Goal: Information Seeking & Learning: Find specific fact

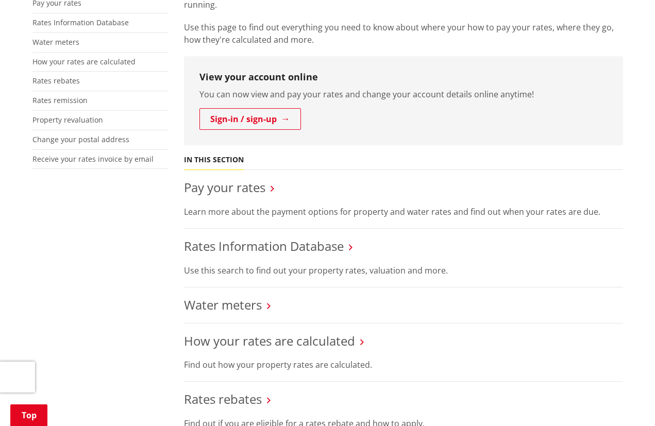
scroll to position [239, 0]
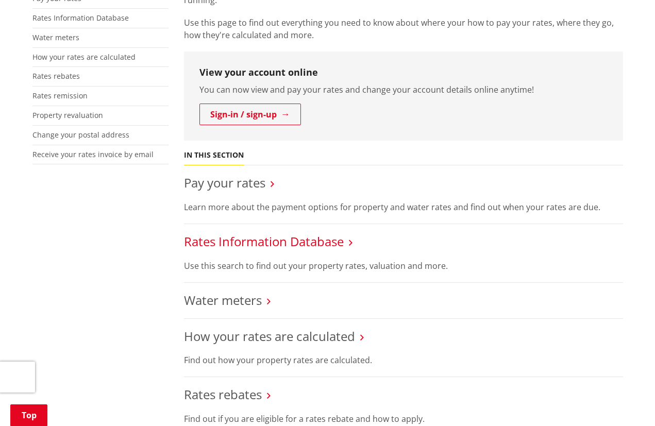
click at [303, 237] on link "Rates Information Database" at bounding box center [264, 241] width 160 height 17
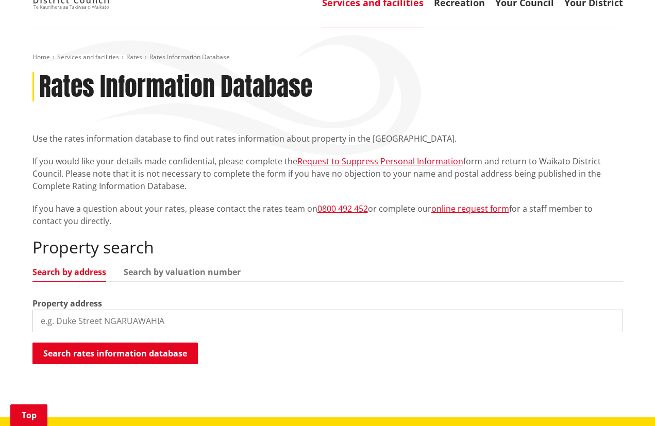
scroll to position [128, 0]
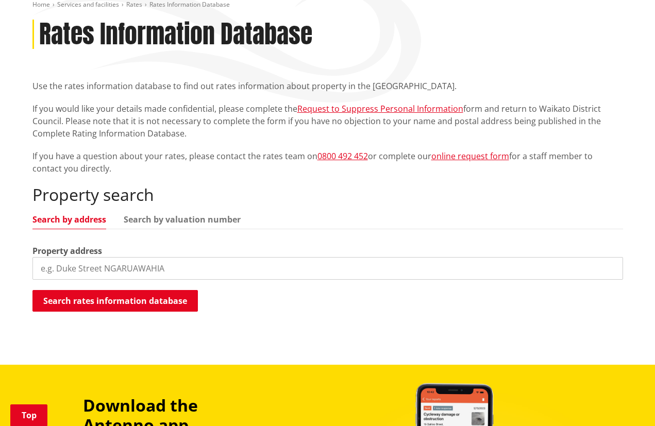
click at [85, 273] on input "search" at bounding box center [327, 268] width 590 height 23
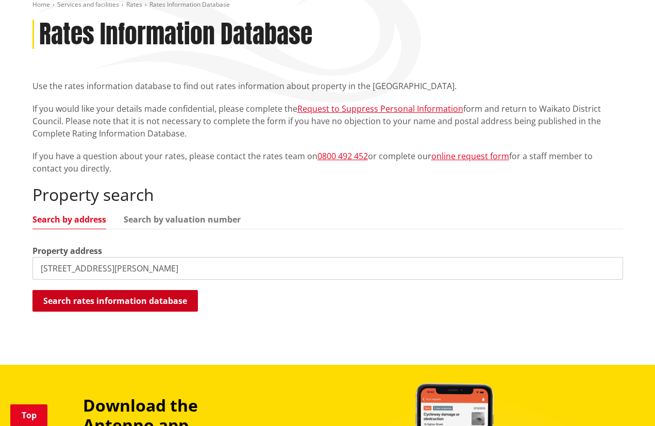
click at [74, 305] on button "Search rates information database" at bounding box center [114, 301] width 165 height 22
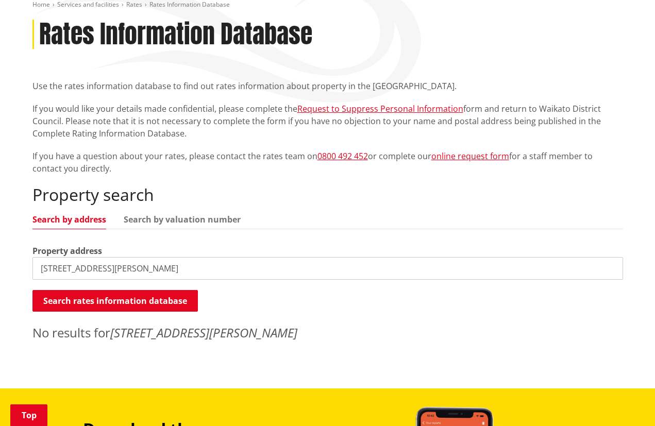
click at [63, 266] on input "10/24 jackson street" at bounding box center [327, 268] width 590 height 23
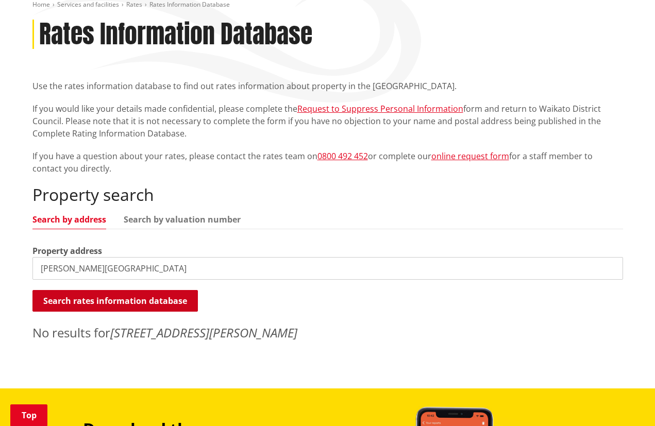
type input "jackson street"
click at [122, 302] on button "Search rates information database" at bounding box center [114, 301] width 165 height 22
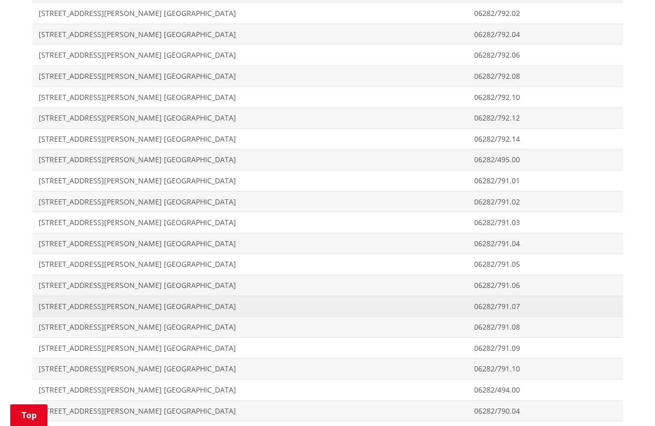
scroll to position [1030, 0]
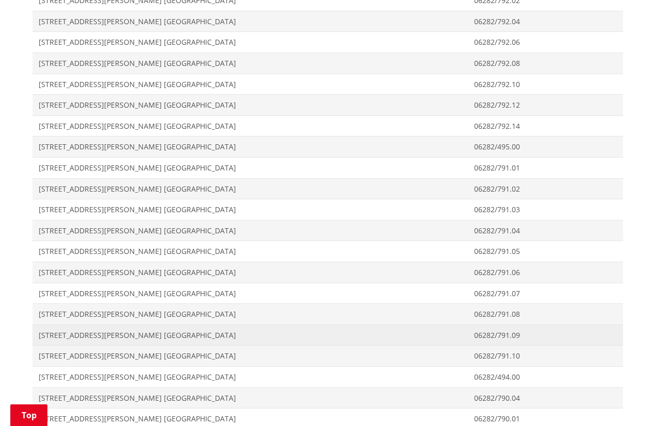
click at [106, 330] on span "10-24 Jackson Street NGARUAWAHIA" at bounding box center [251, 335] width 424 height 10
